Goal: Find specific page/section

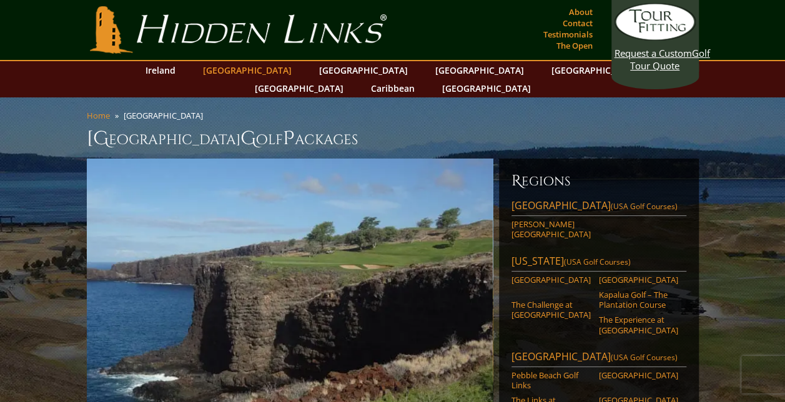
click at [262, 73] on link "[GEOGRAPHIC_DATA]" at bounding box center [247, 70] width 101 height 18
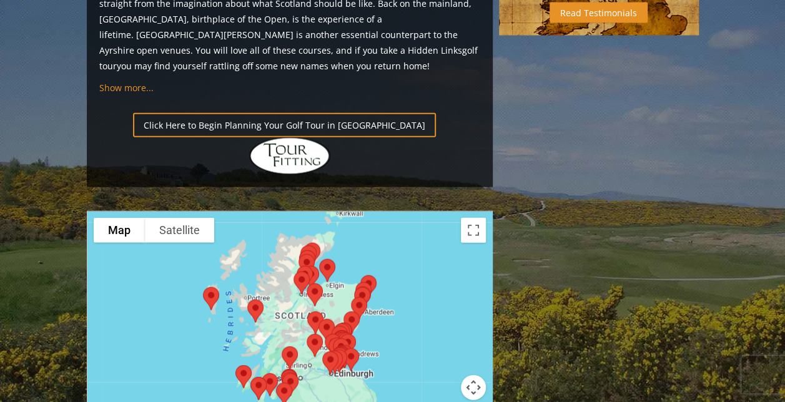
scroll to position [1369, 0]
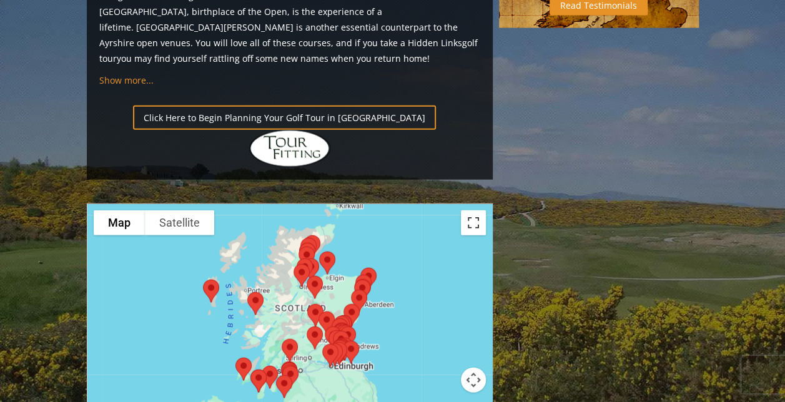
click at [471, 210] on button "Toggle fullscreen view" at bounding box center [473, 222] width 25 height 25
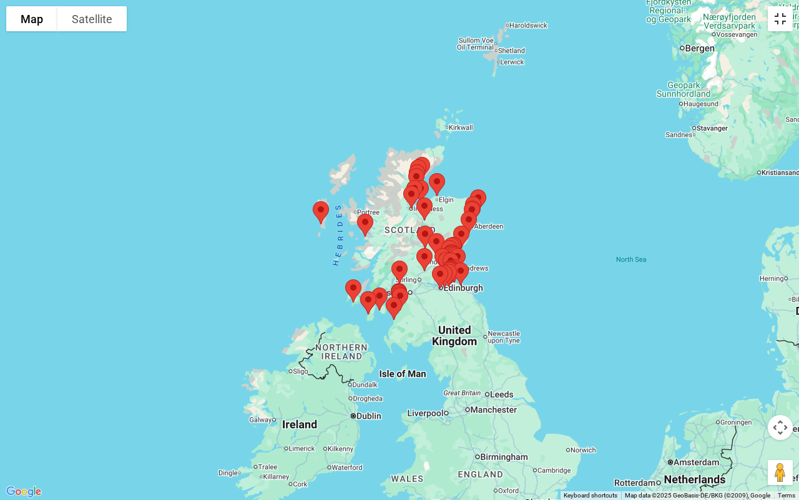
click at [781, 22] on button "Toggle fullscreen view" at bounding box center [780, 18] width 25 height 25
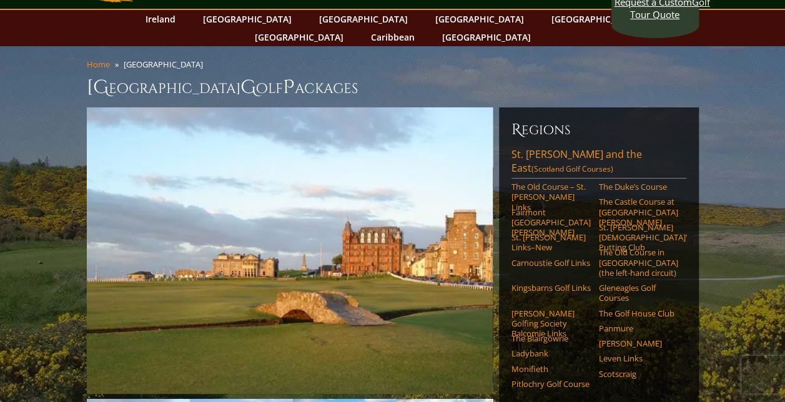
scroll to position [49, 0]
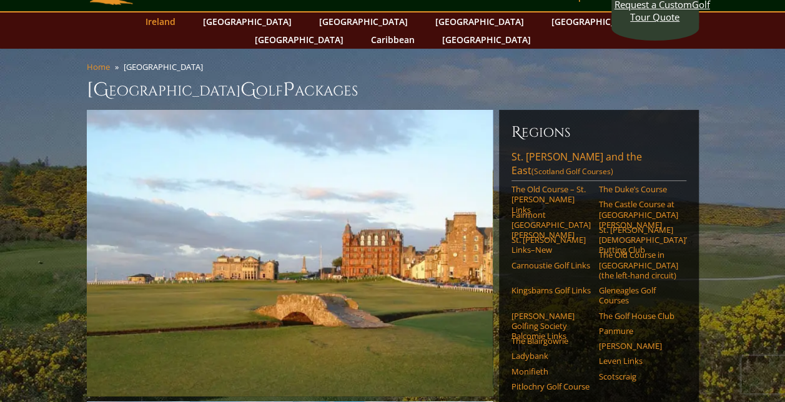
click at [182, 20] on link "Ireland" at bounding box center [160, 21] width 42 height 18
